Goal: Information Seeking & Learning: Check status

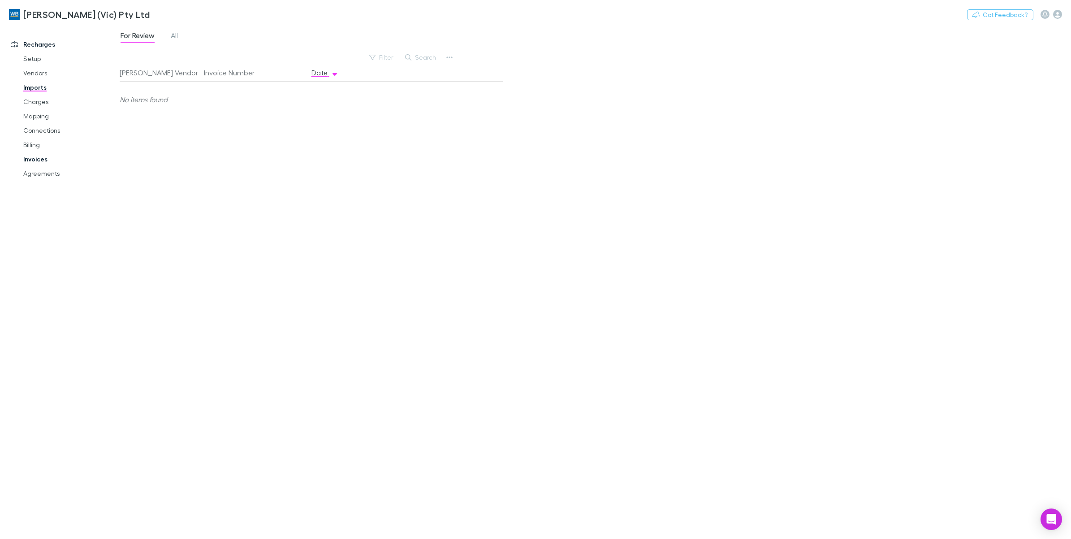
drag, startPoint x: 35, startPoint y: 161, endPoint x: 48, endPoint y: 155, distance: 14.4
click at [35, 161] on link "Invoices" at bounding box center [70, 159] width 112 height 14
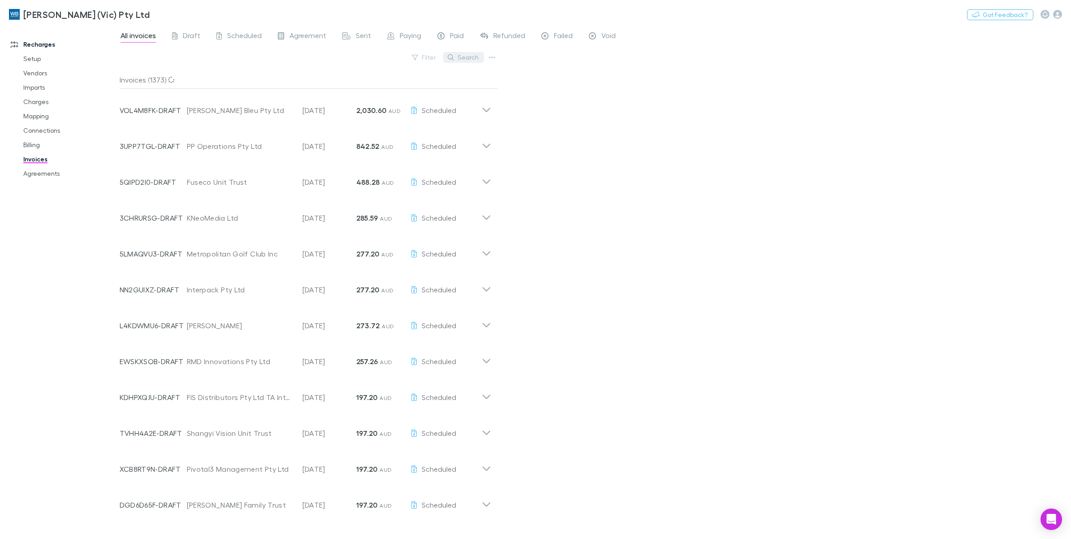
click at [463, 52] on button "Search" at bounding box center [463, 57] width 41 height 11
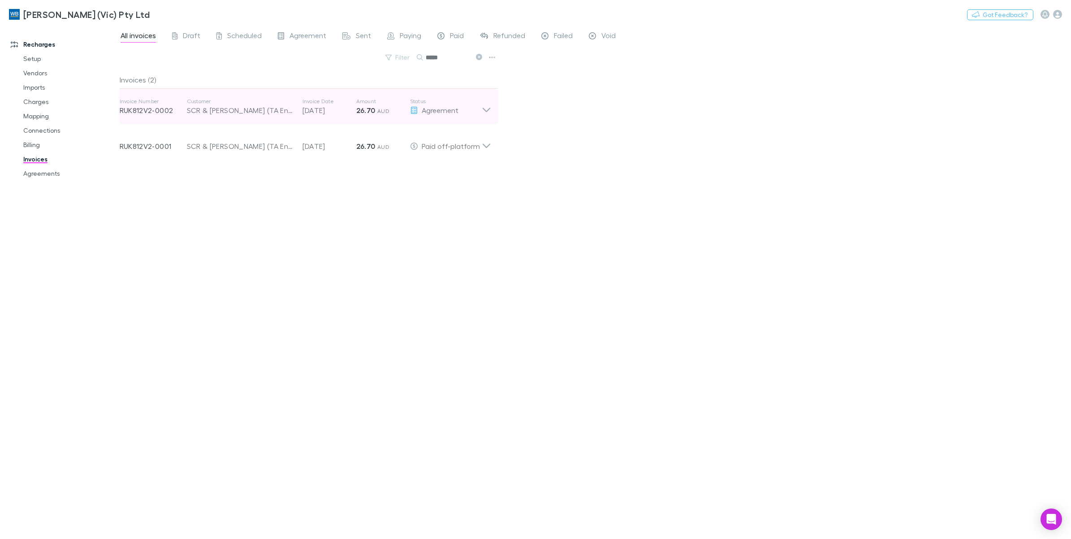
type input "*****"
click at [486, 112] on icon at bounding box center [486, 110] width 8 height 4
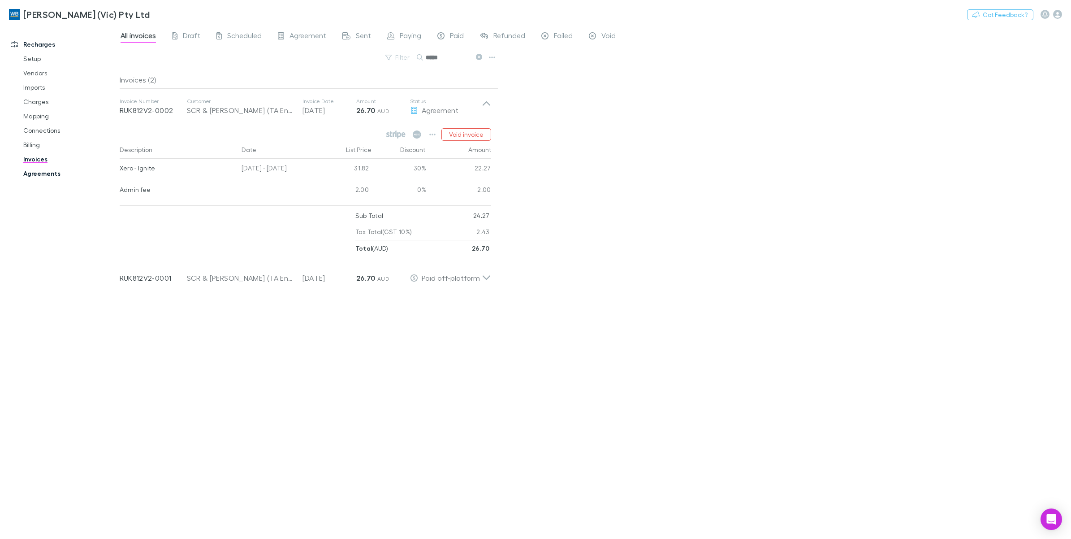
click at [50, 169] on link "Agreements" at bounding box center [70, 173] width 112 height 14
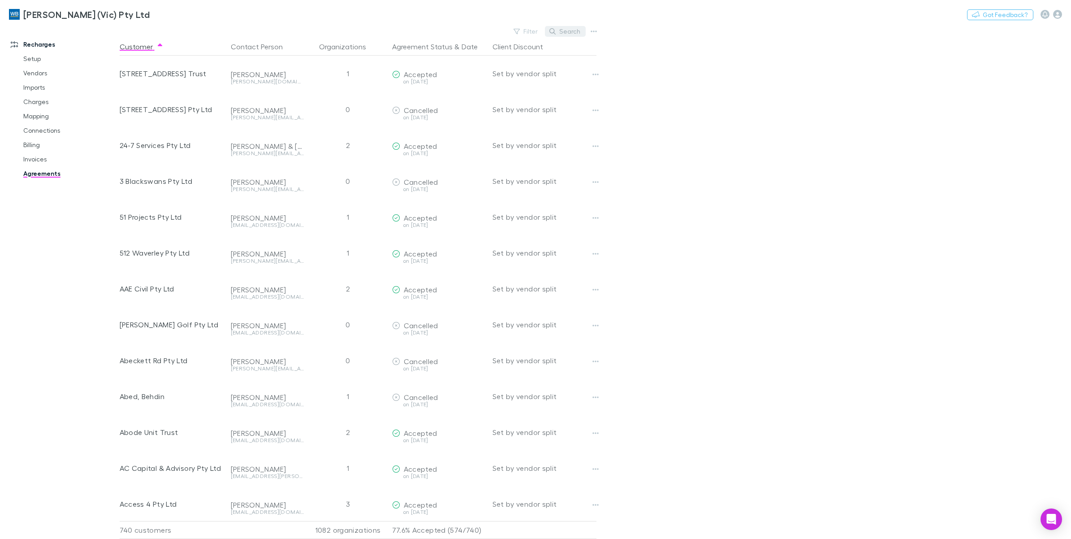
click at [572, 30] on button "Search" at bounding box center [565, 31] width 41 height 11
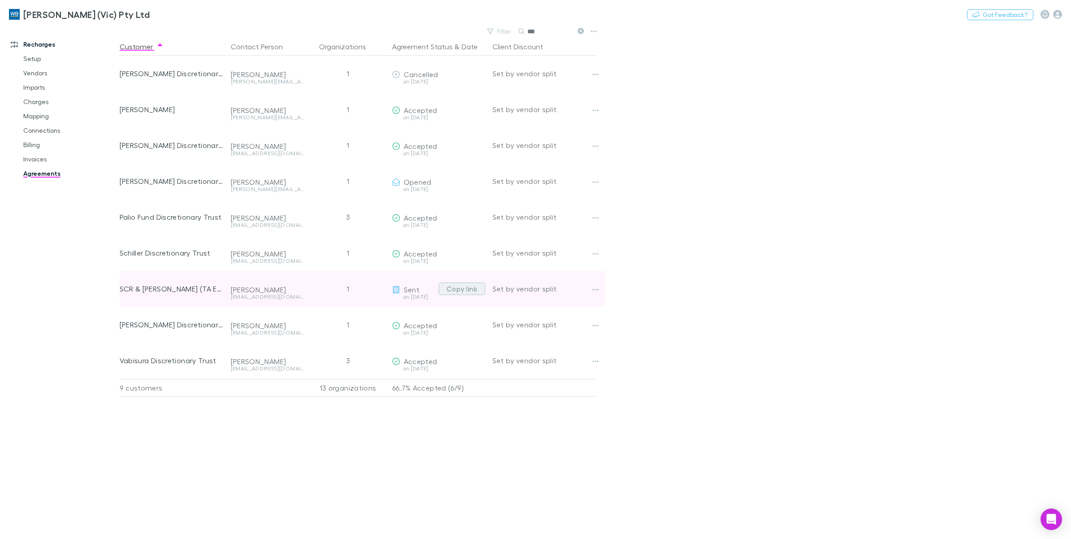
type input "***"
click at [473, 291] on button "Copy link" at bounding box center [462, 288] width 47 height 13
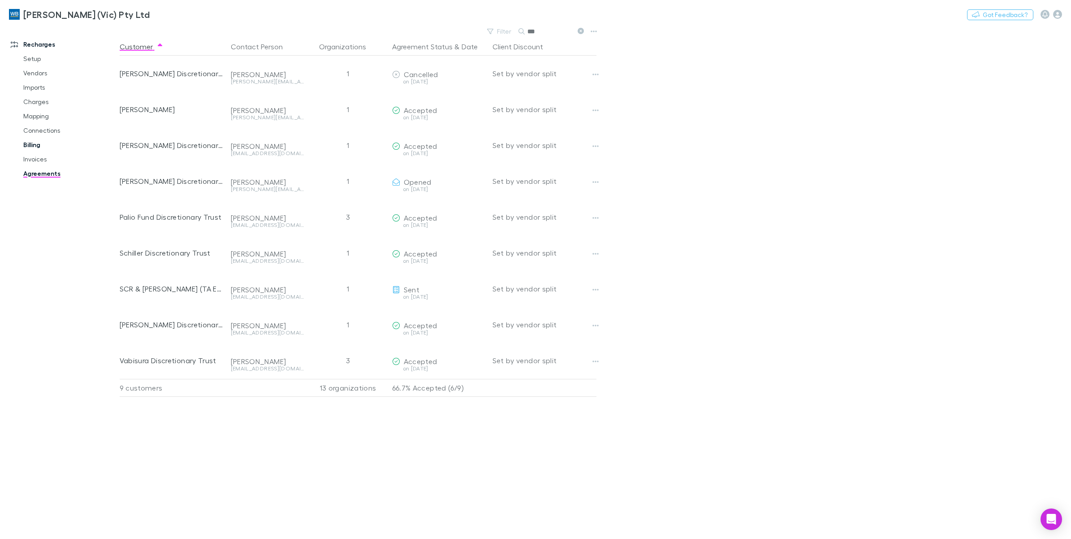
click at [34, 148] on link "Billing" at bounding box center [70, 145] width 112 height 14
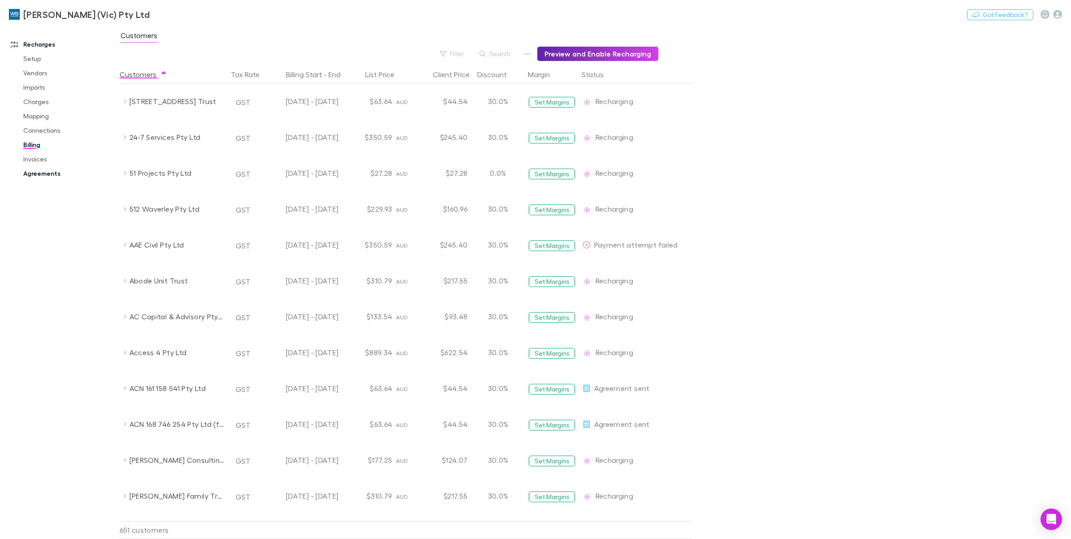
click at [39, 173] on link "Agreements" at bounding box center [70, 173] width 112 height 14
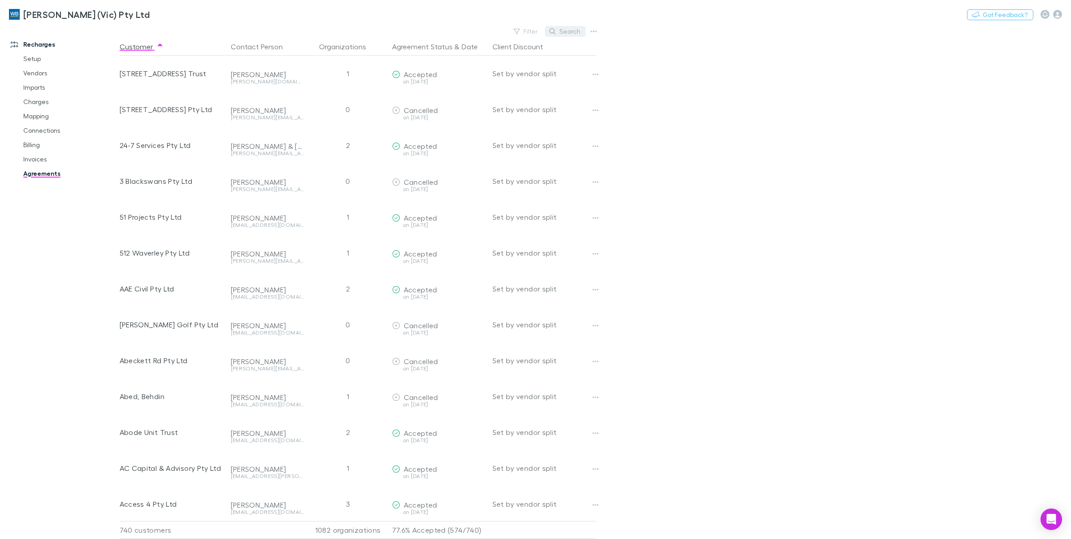
click at [565, 33] on button "Search" at bounding box center [565, 31] width 41 height 11
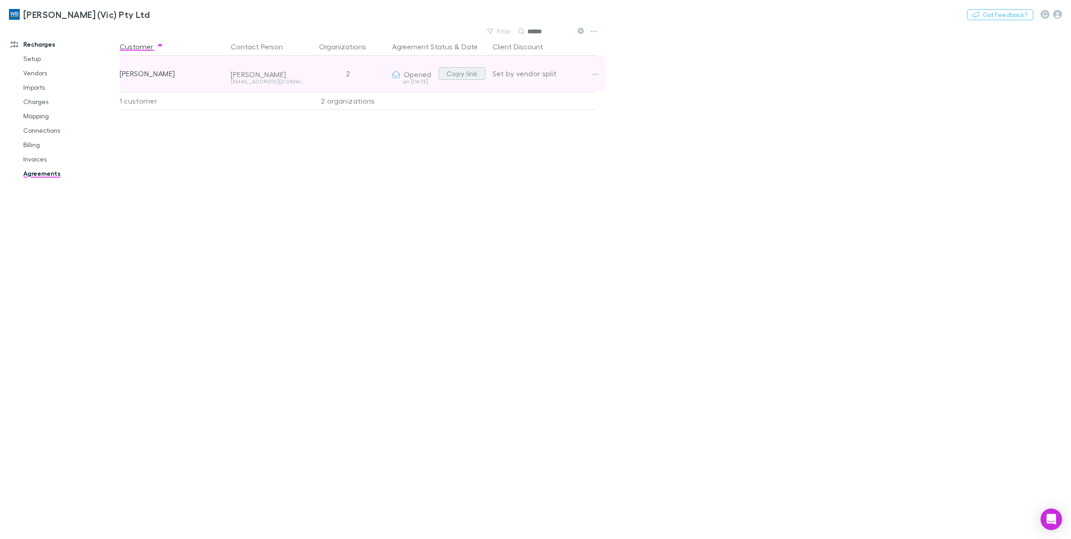
type input "******"
click at [462, 69] on button "Copy link" at bounding box center [462, 73] width 47 height 13
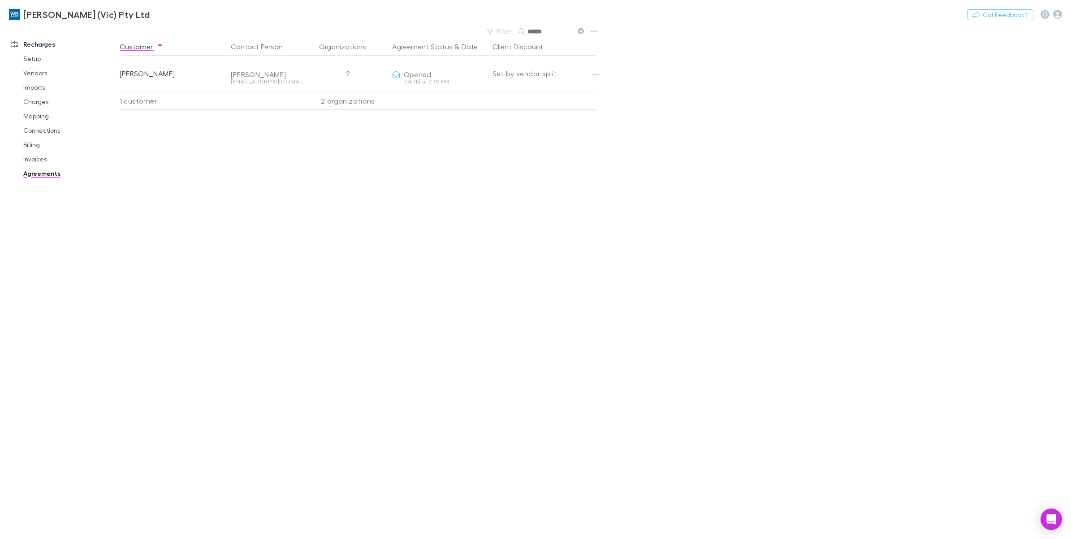
click at [577, 34] on button at bounding box center [580, 31] width 11 height 9
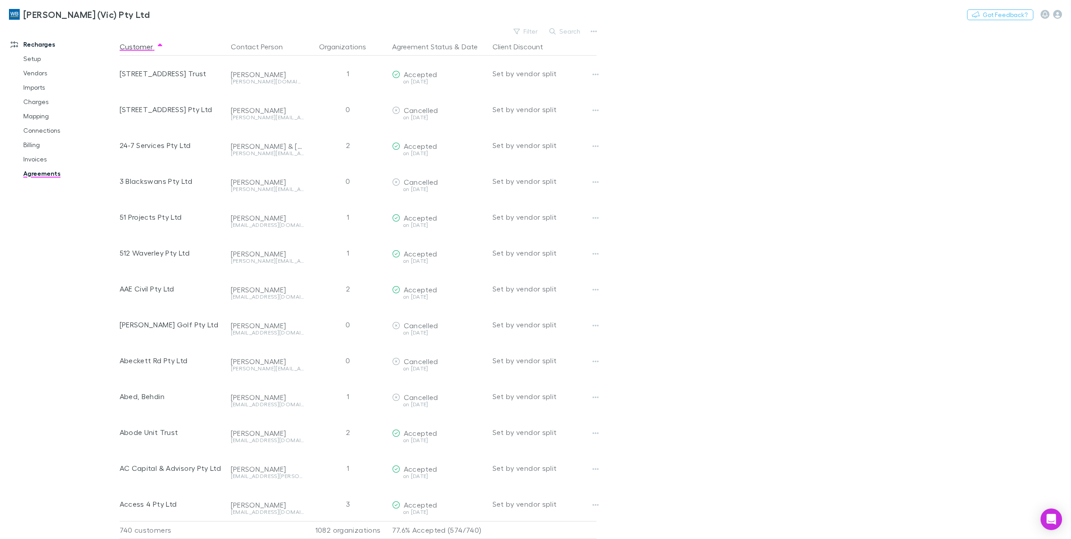
click at [577, 34] on button "Search" at bounding box center [565, 31] width 41 height 11
type input "****"
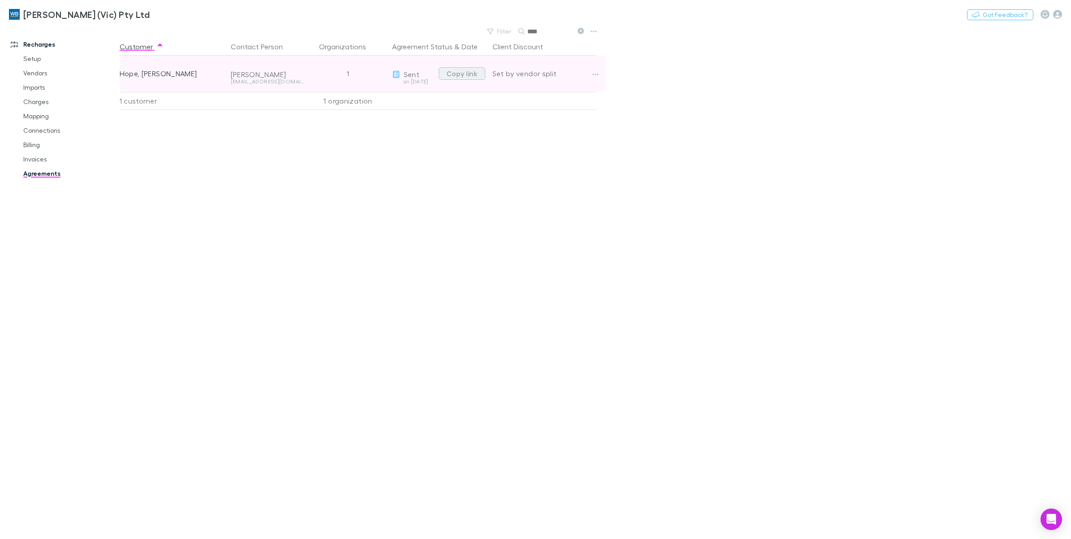
click at [469, 78] on button "Copy link" at bounding box center [462, 73] width 47 height 13
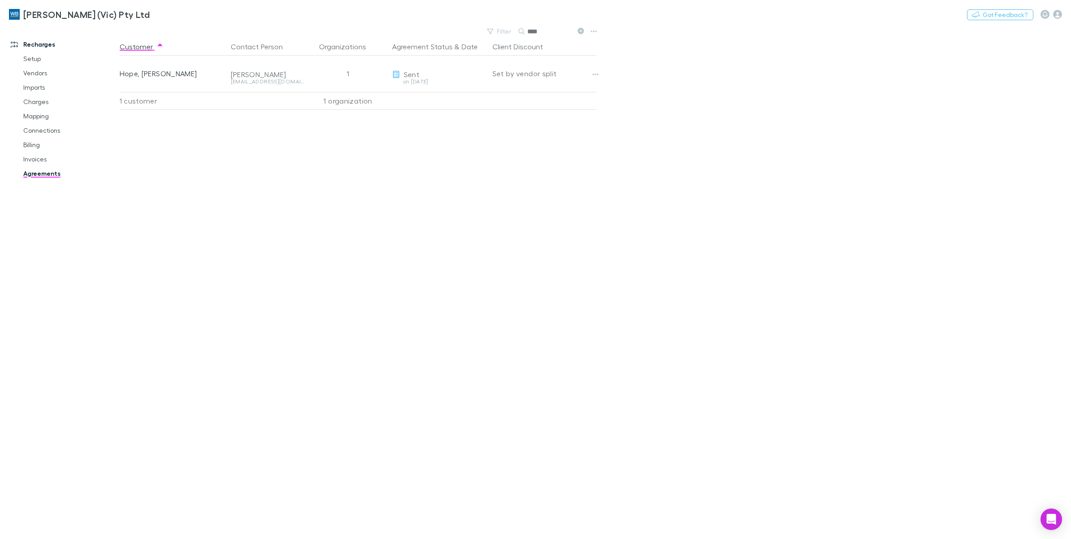
click at [581, 34] on icon at bounding box center [581, 31] width 6 height 6
click at [523, 34] on icon "button" at bounding box center [519, 31] width 6 height 6
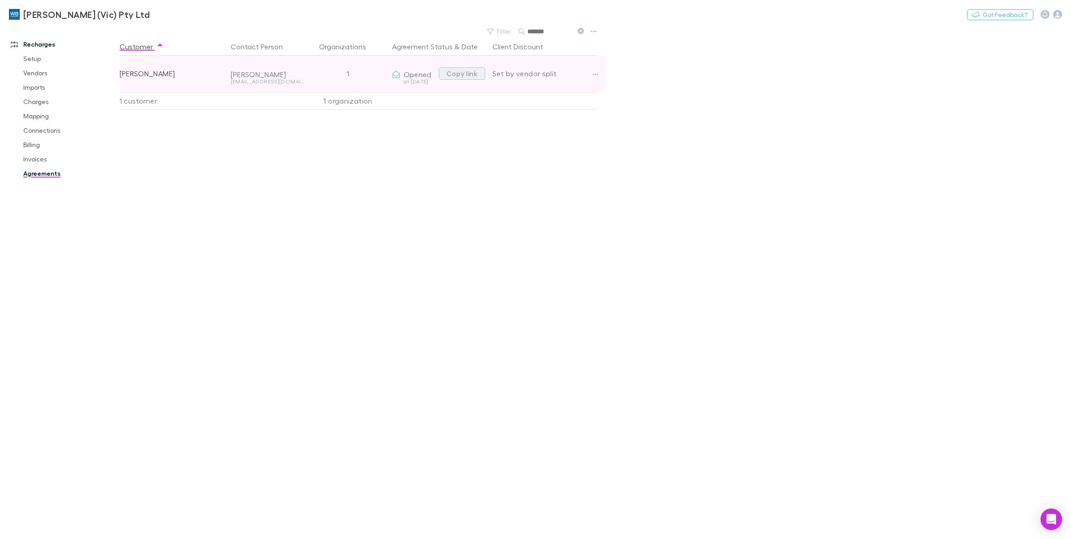
click at [469, 74] on button "Copy link" at bounding box center [462, 73] width 47 height 13
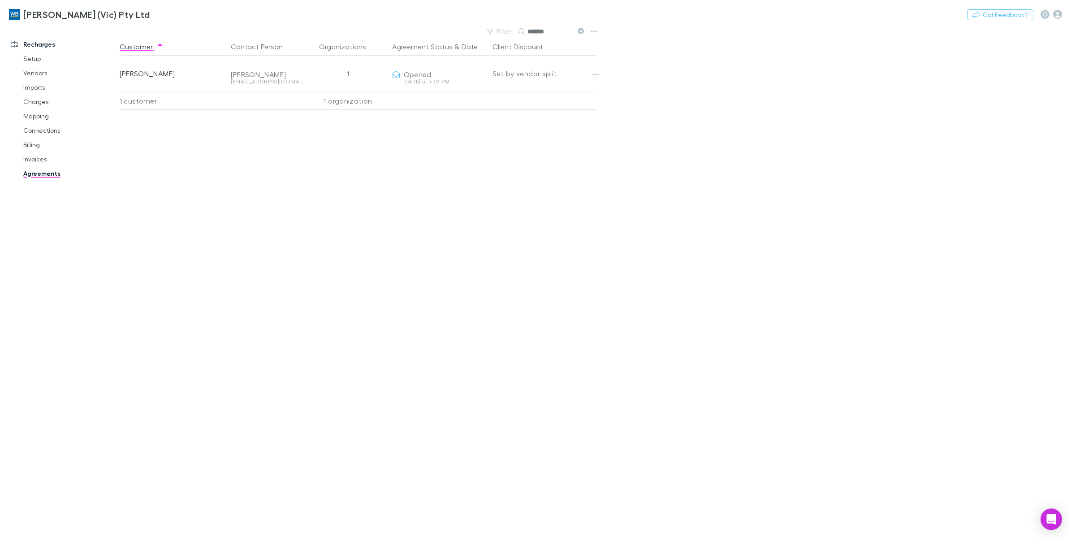
click at [580, 35] on button at bounding box center [580, 31] width 11 height 9
click at [547, 32] on button "Search" at bounding box center [532, 31] width 29 height 0
click at [577, 30] on div "Search *******" at bounding box center [552, 31] width 67 height 13
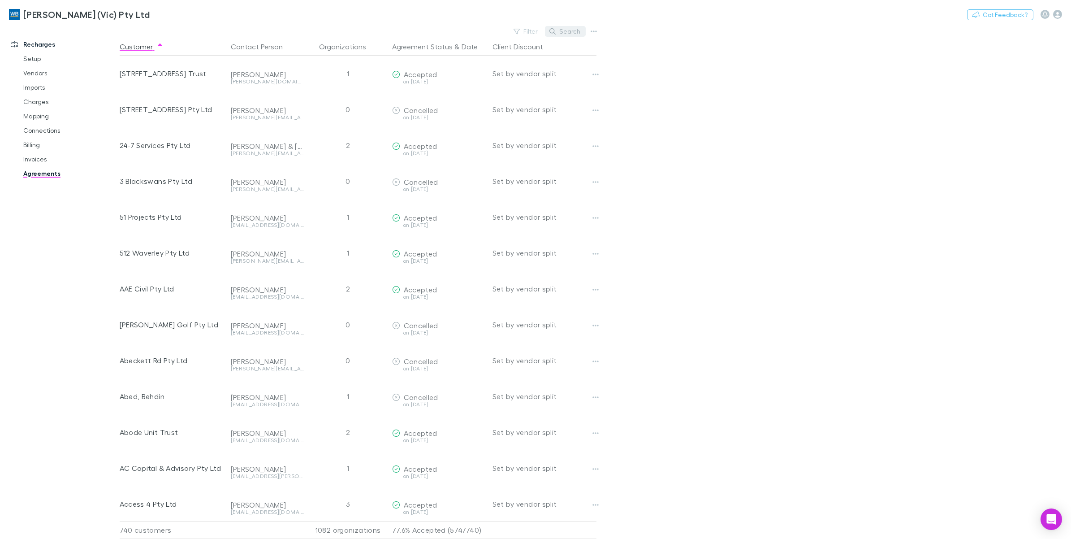
click at [552, 34] on icon "button" at bounding box center [553, 31] width 6 height 6
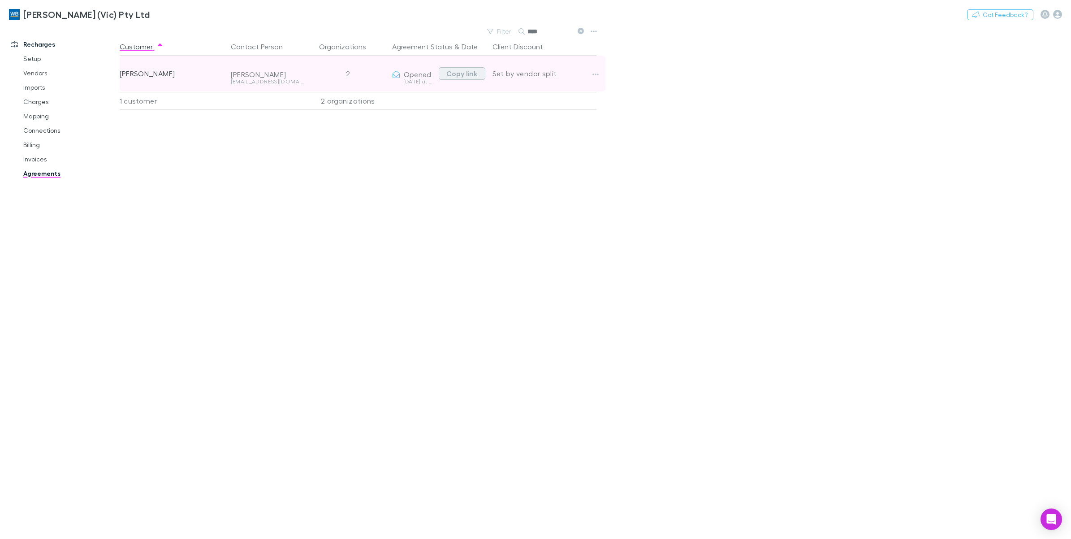
type input "****"
click at [469, 73] on button "Copy link" at bounding box center [462, 73] width 47 height 13
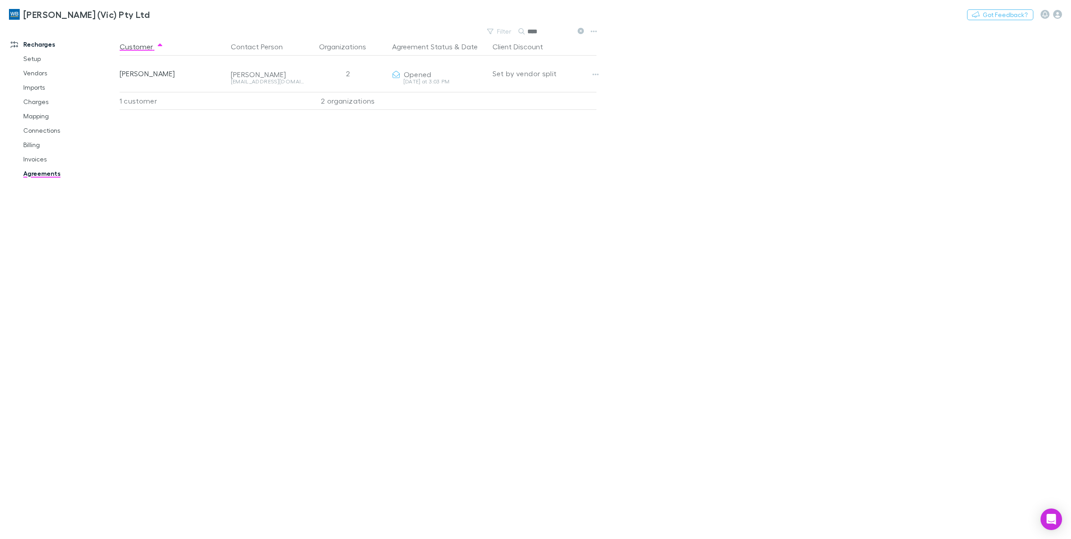
click at [581, 37] on div "Search ****" at bounding box center [552, 31] width 67 height 13
click at [581, 32] on icon at bounding box center [581, 31] width 6 height 6
click at [546, 31] on button "Search" at bounding box center [532, 31] width 29 height 0
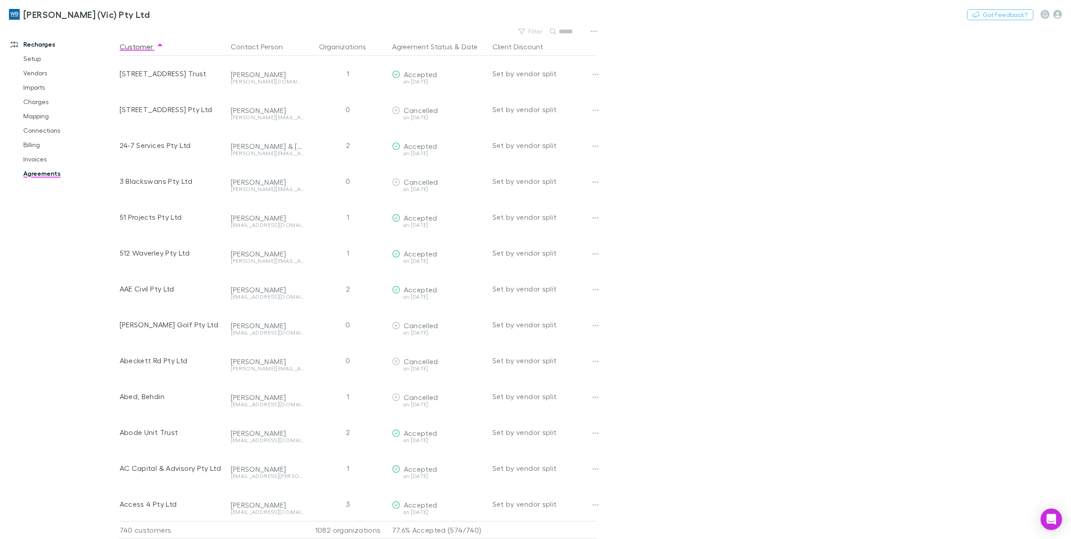
click at [582, 28] on div "William Buck (Vic) Pty Ltd Nothing Got Feedback? Recharges Setup Vendors Import…" at bounding box center [535, 269] width 1071 height 539
click at [572, 31] on button "Search" at bounding box center [565, 31] width 41 height 11
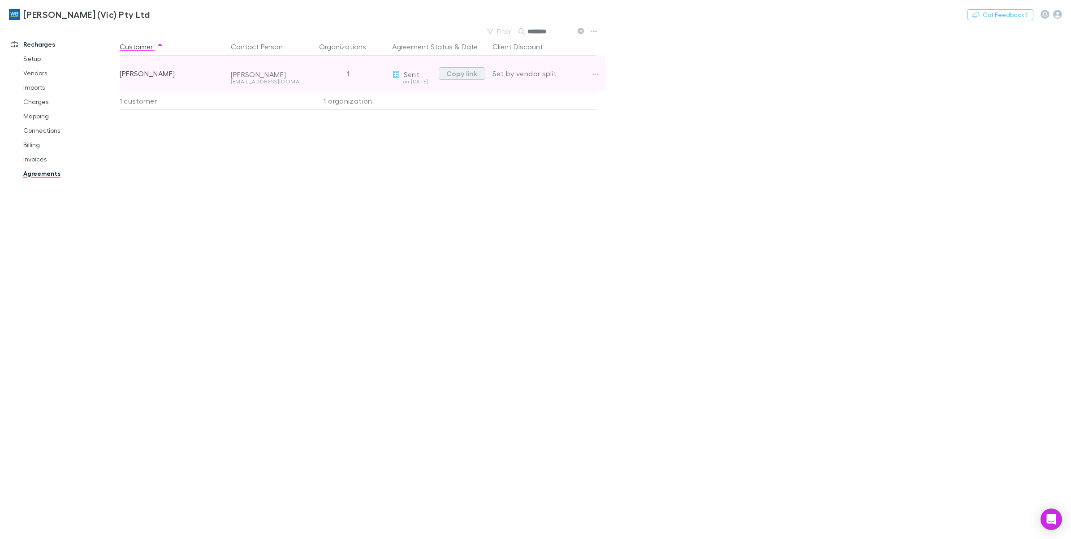
type input "********"
click at [477, 73] on button "Copy link" at bounding box center [462, 73] width 47 height 13
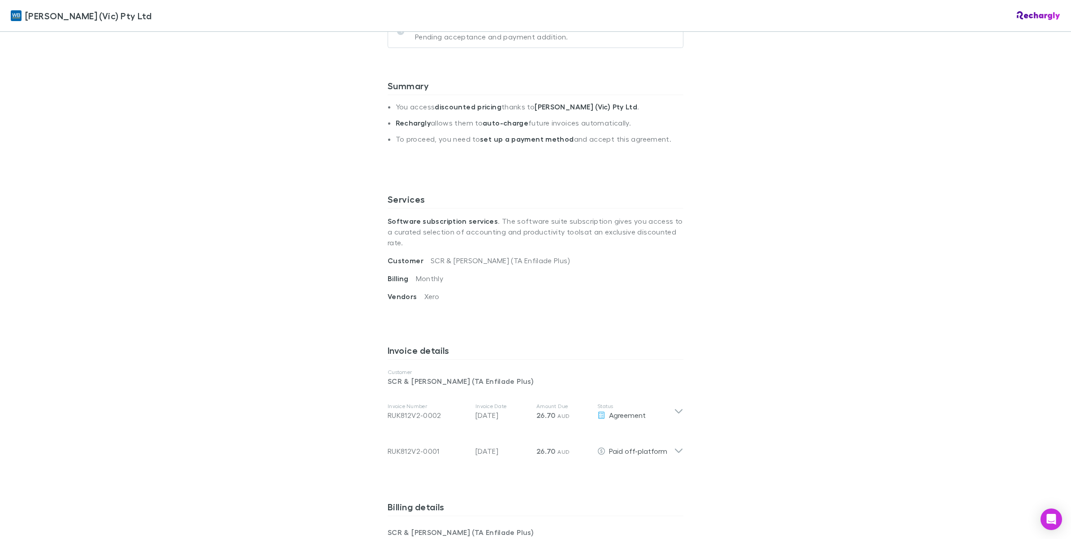
scroll to position [110, 0]
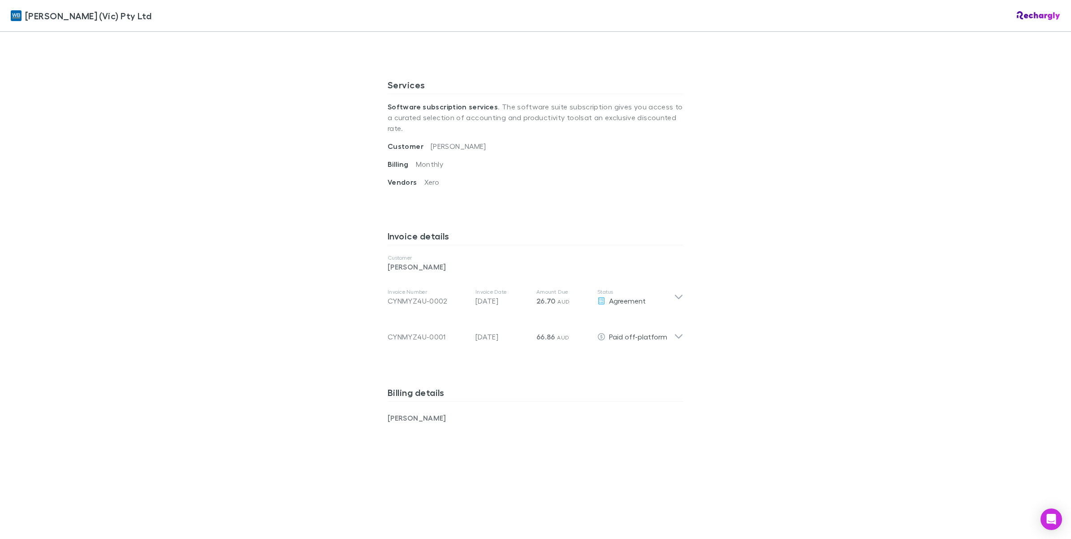
scroll to position [336, 0]
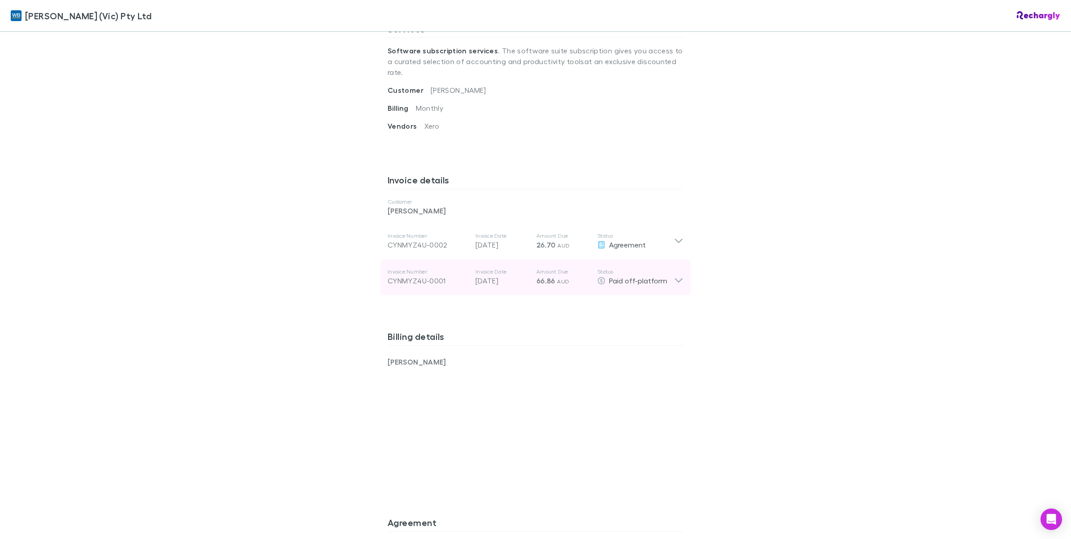
click at [675, 278] on icon at bounding box center [679, 280] width 8 height 4
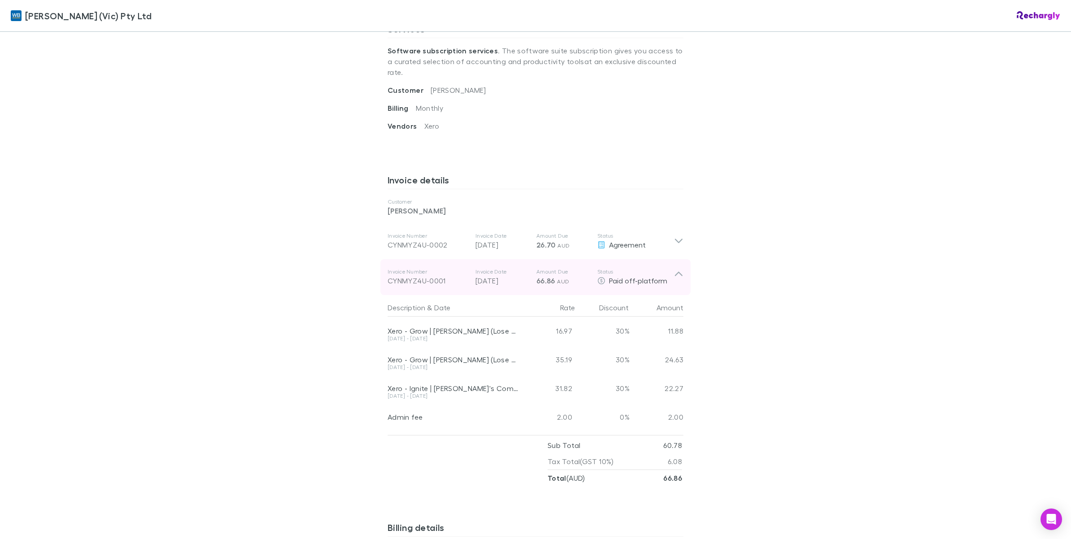
click at [674, 270] on icon at bounding box center [678, 277] width 9 height 18
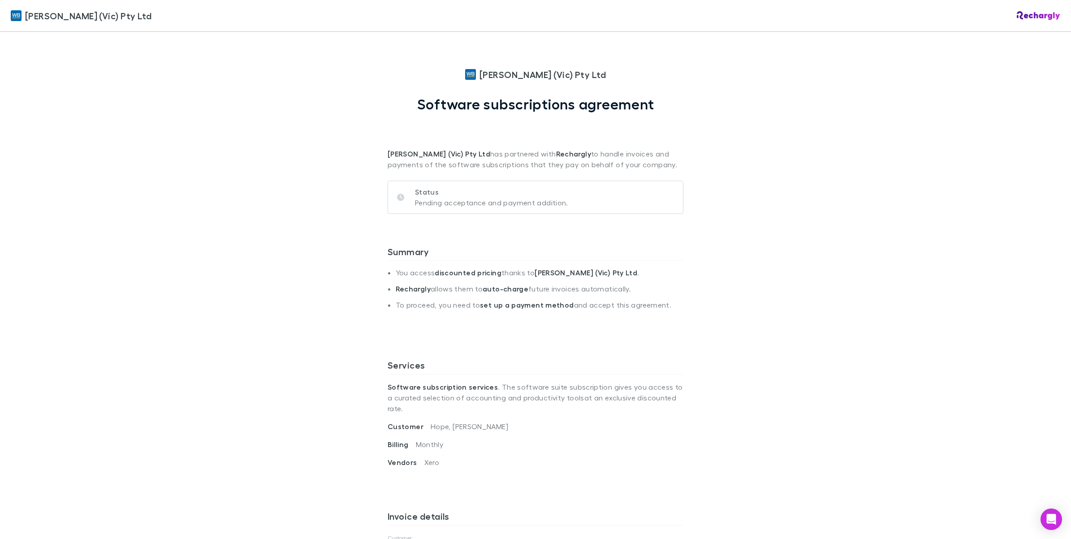
scroll to position [392, 0]
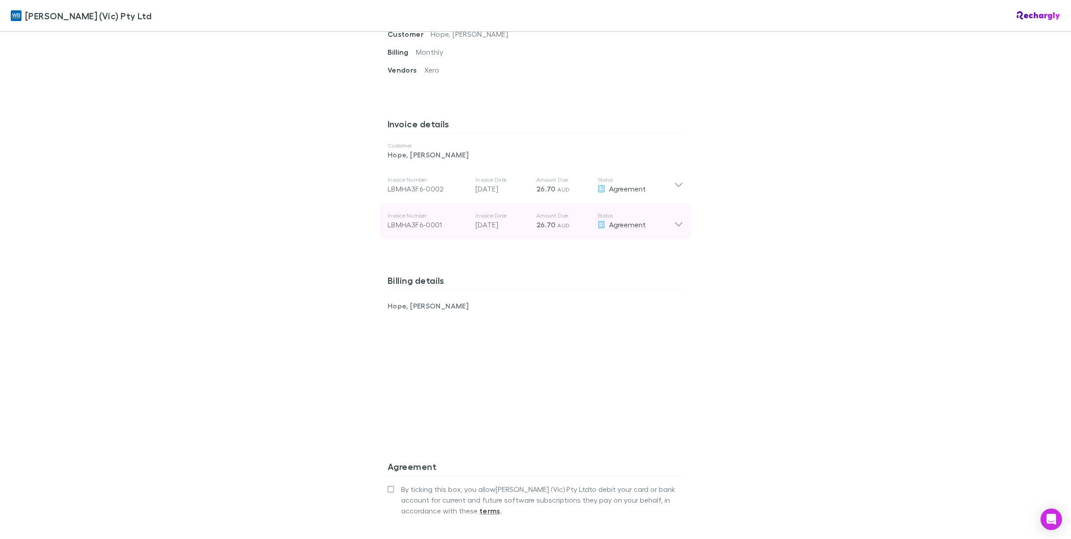
click at [676, 217] on icon at bounding box center [678, 221] width 9 height 18
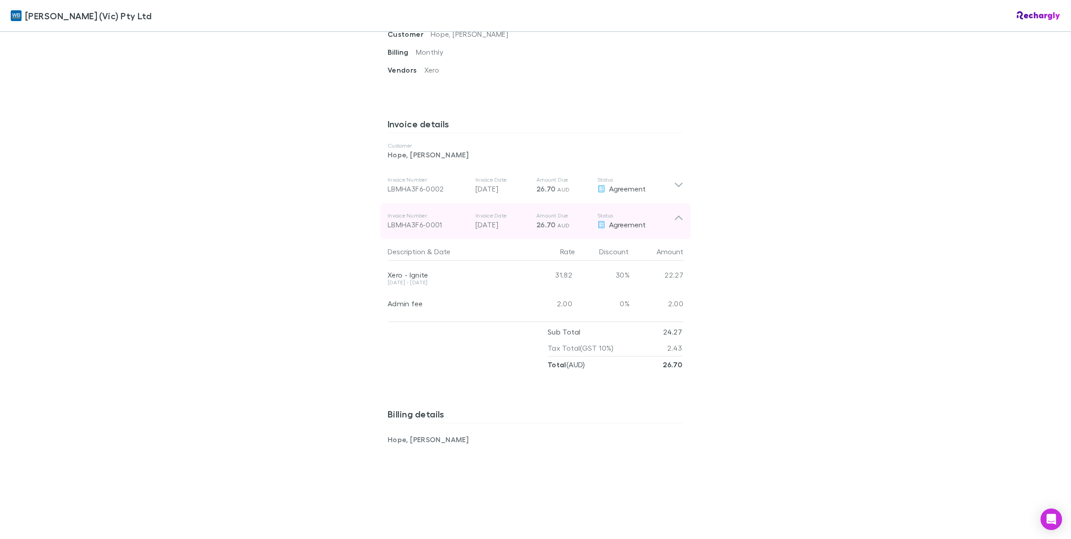
click at [676, 217] on icon at bounding box center [678, 221] width 9 height 18
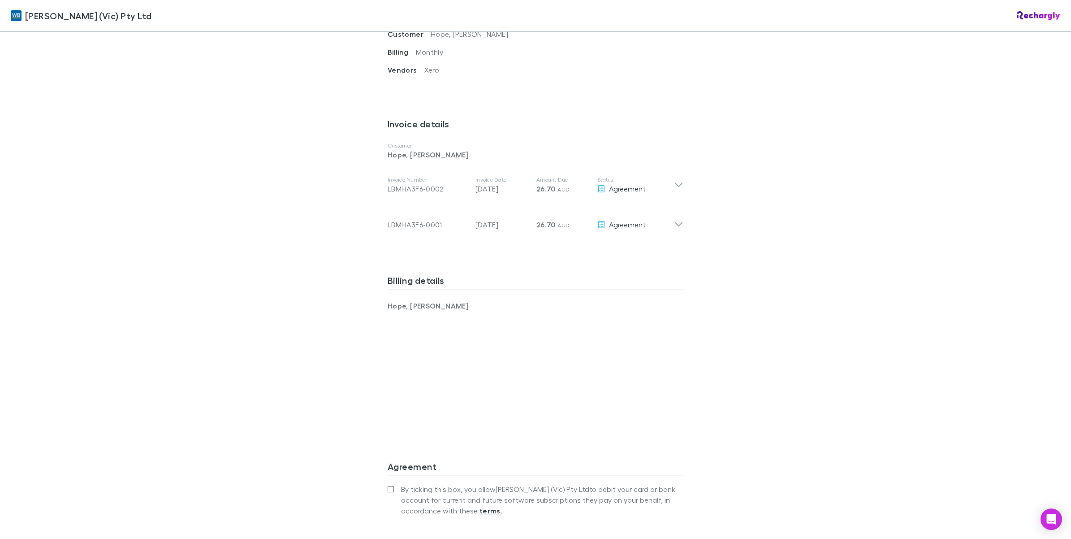
scroll to position [224, 0]
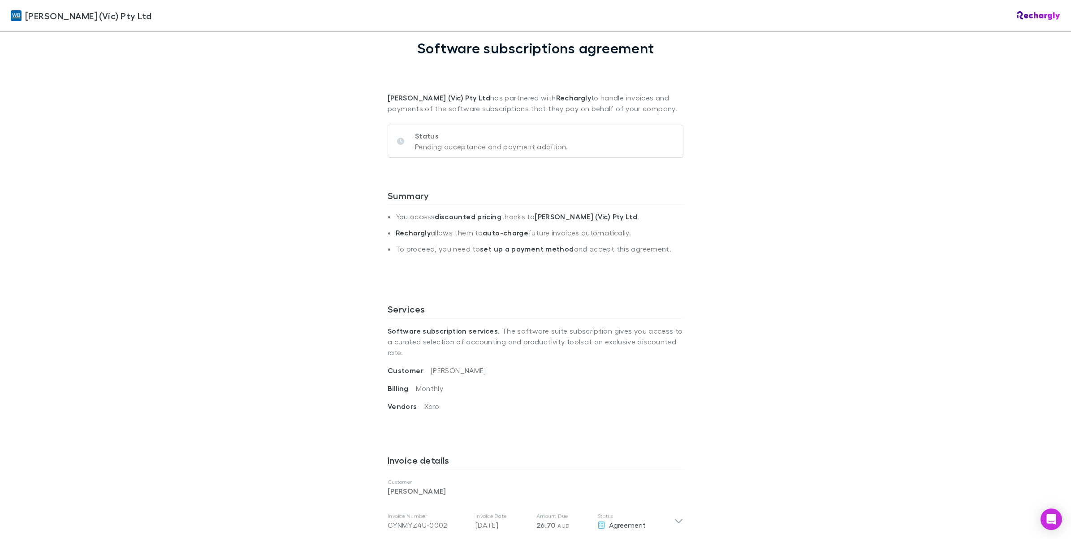
scroll to position [224, 0]
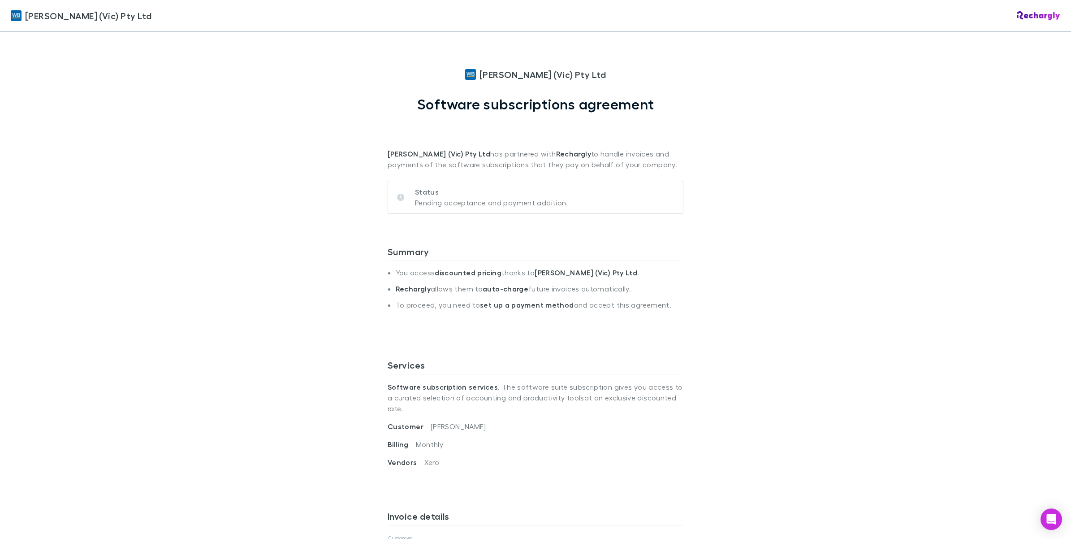
scroll to position [392, 0]
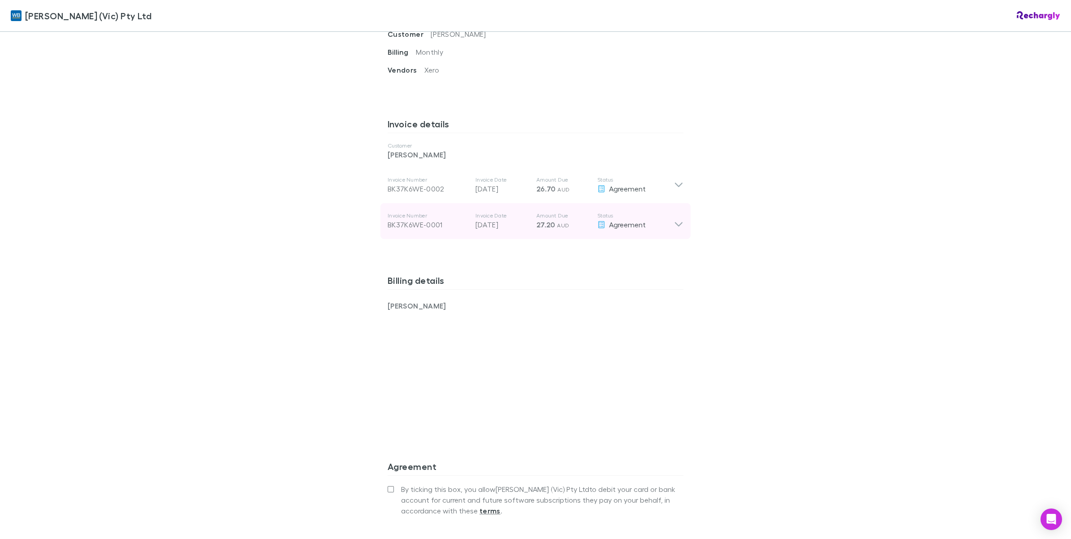
click at [684, 217] on div "Invoice Number BK37K6WE-0001 Invoice Date 28 Jul 2025 Amount Due 27.20 AUD Stat…" at bounding box center [536, 221] width 310 height 36
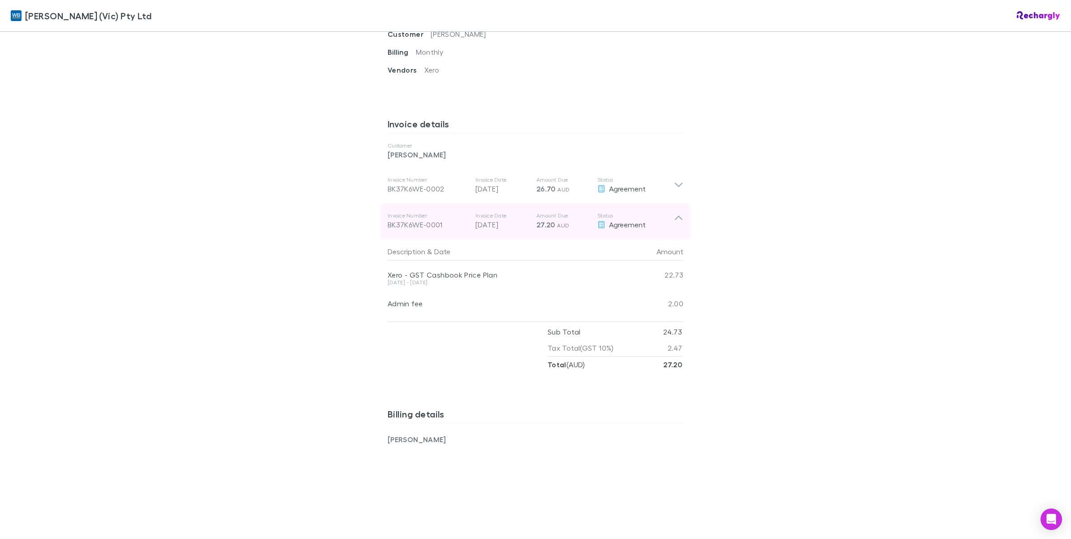
click at [675, 217] on icon at bounding box center [678, 221] width 9 height 18
